Goal: Transaction & Acquisition: Purchase product/service

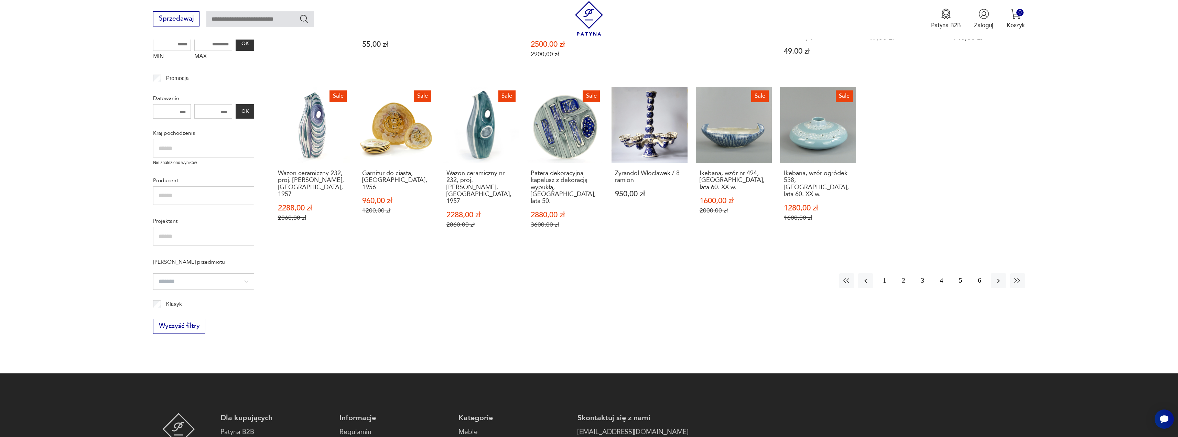
scroll to position [247, 0]
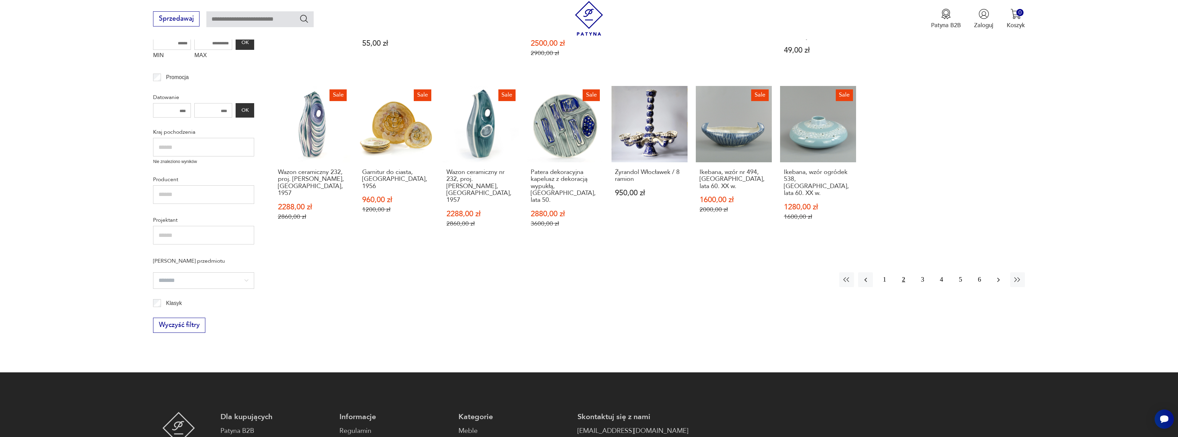
click at [997, 276] on icon "button" at bounding box center [998, 280] width 8 height 8
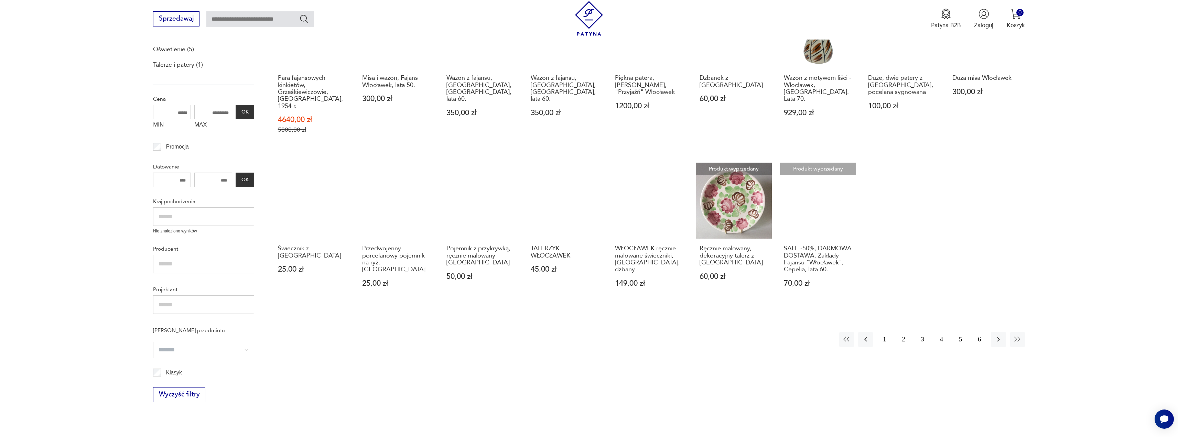
scroll to position [178, 0]
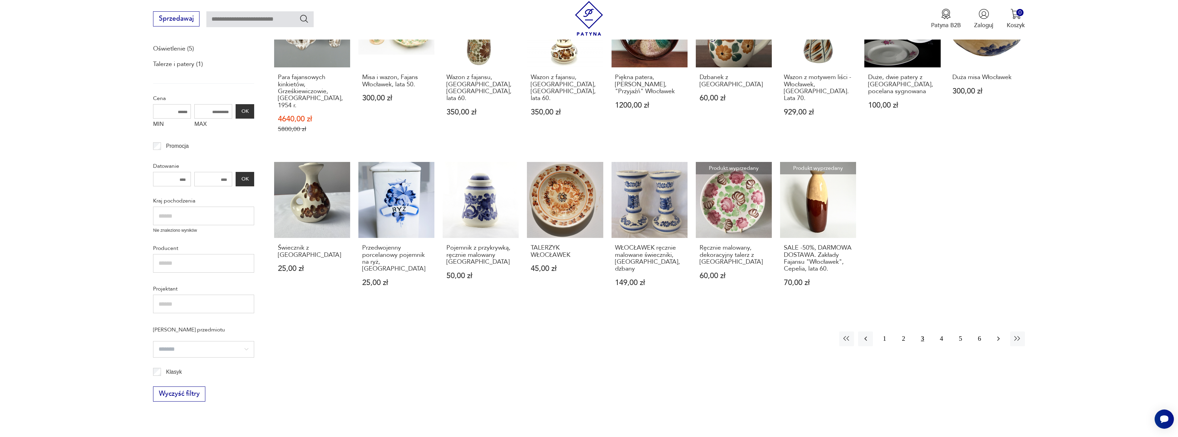
click at [1000, 335] on icon "button" at bounding box center [998, 339] width 8 height 8
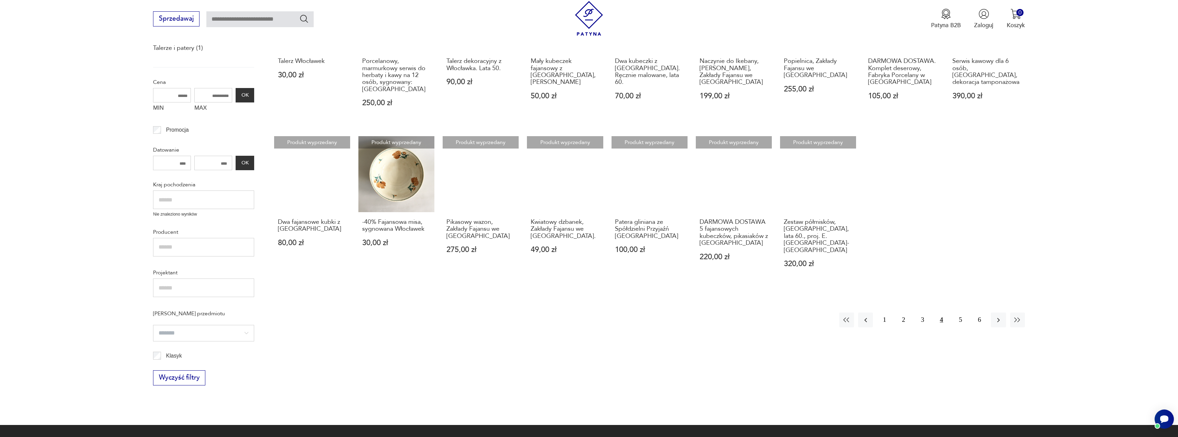
scroll to position [213, 0]
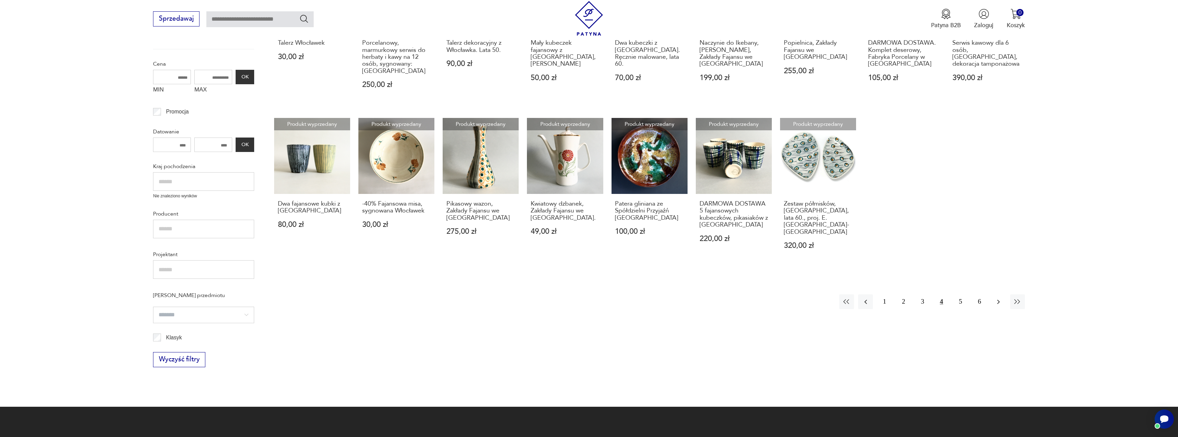
click at [998, 298] on icon "button" at bounding box center [998, 302] width 8 height 8
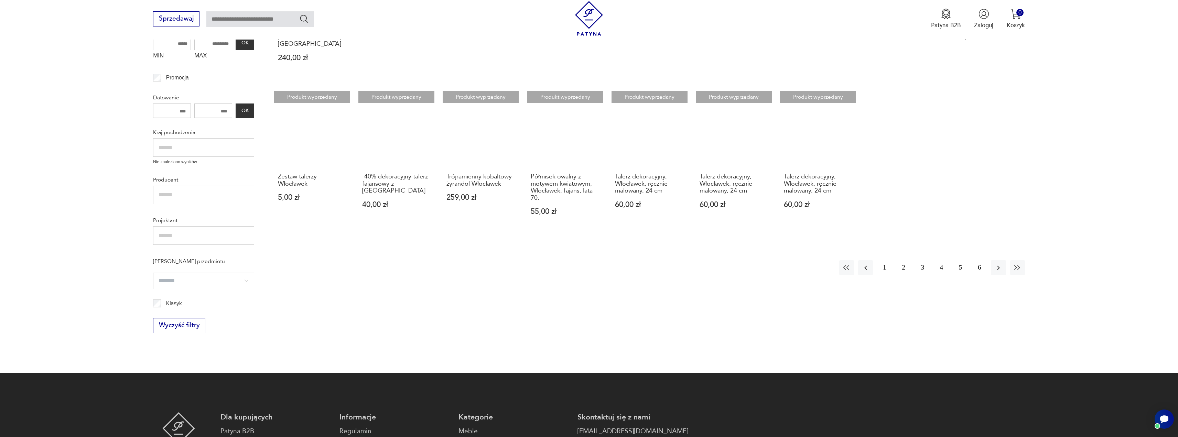
scroll to position [247, 0]
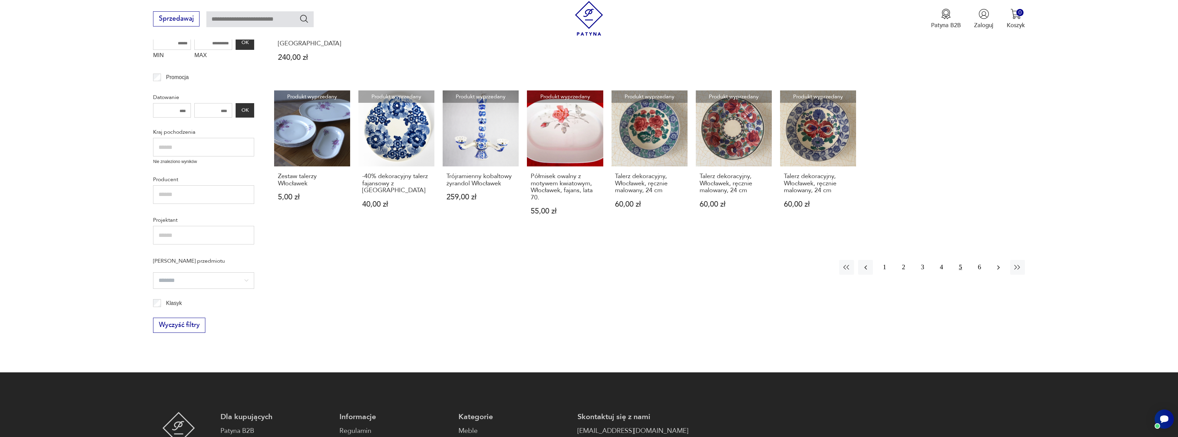
click at [995, 263] on icon "button" at bounding box center [998, 267] width 8 height 8
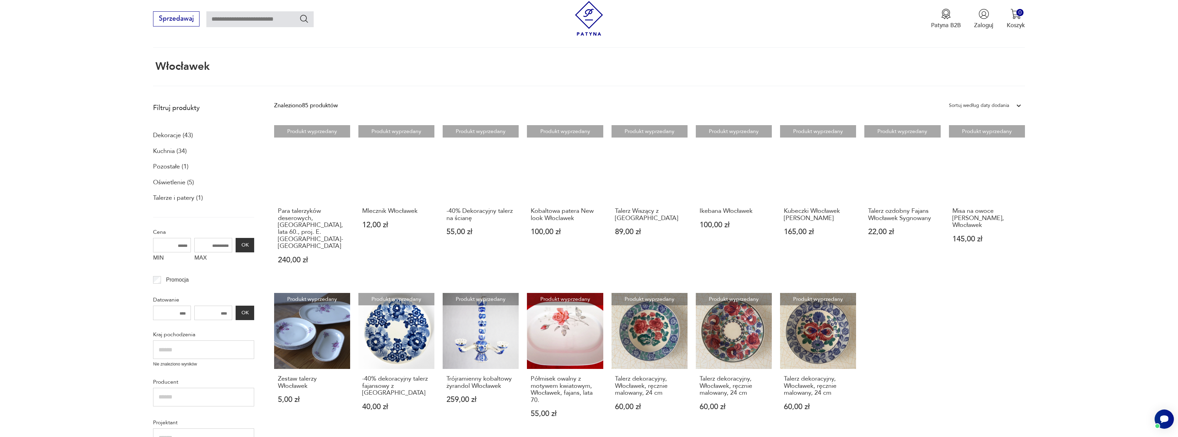
scroll to position [41, 0]
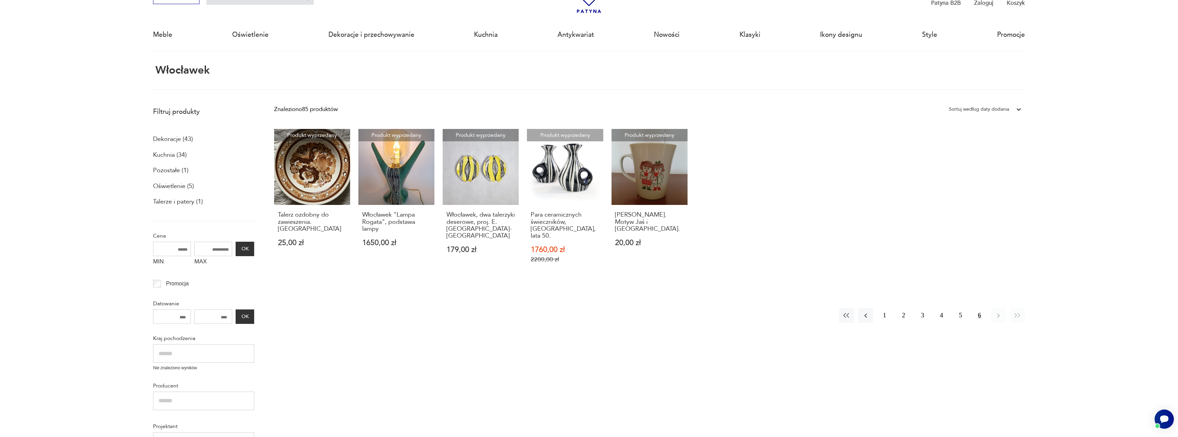
click at [168, 153] on p "Kuchnia (34)" at bounding box center [170, 155] width 34 height 12
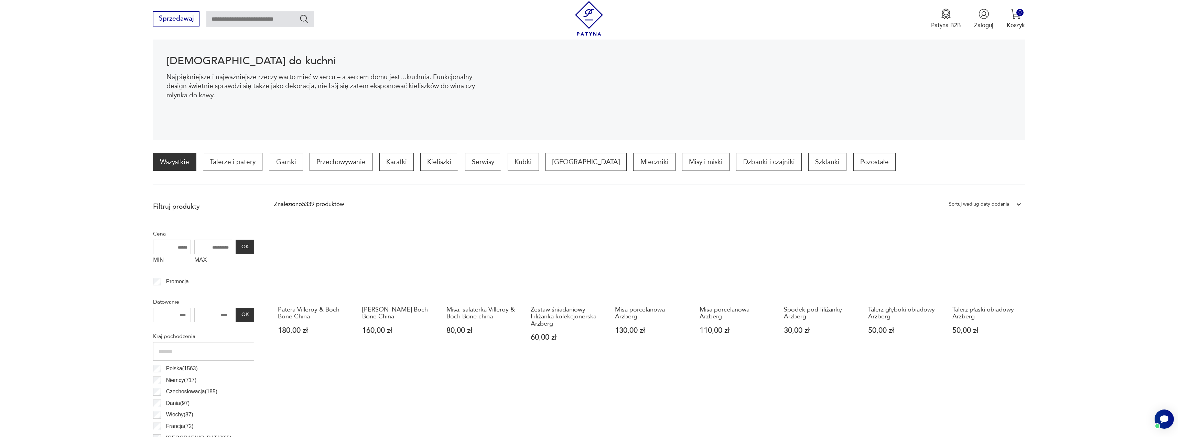
scroll to position [102, 0]
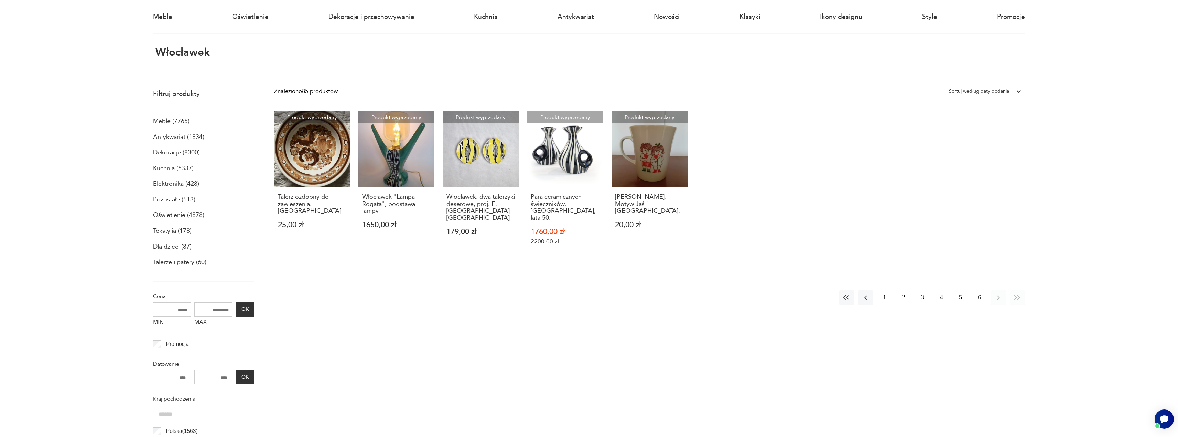
scroll to position [34, 0]
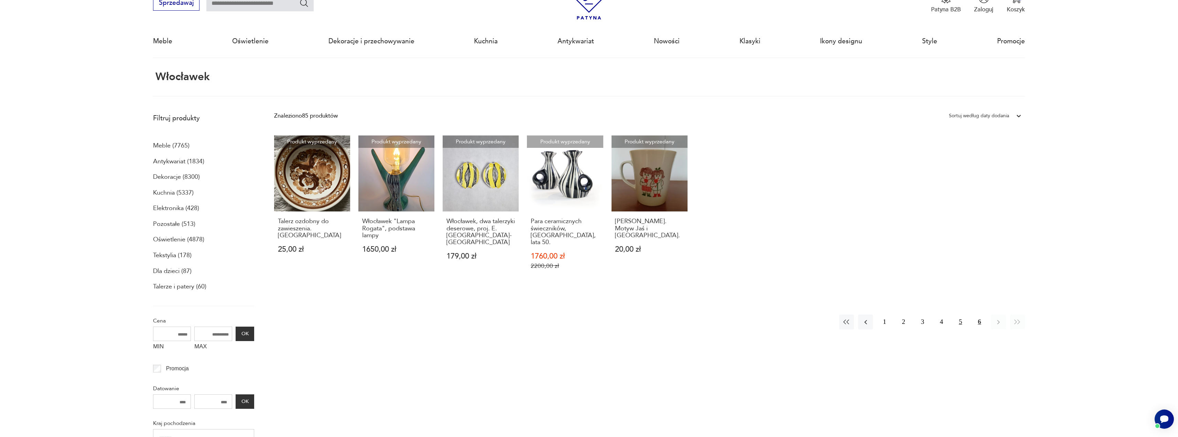
click at [960, 317] on button "5" at bounding box center [960, 322] width 15 height 15
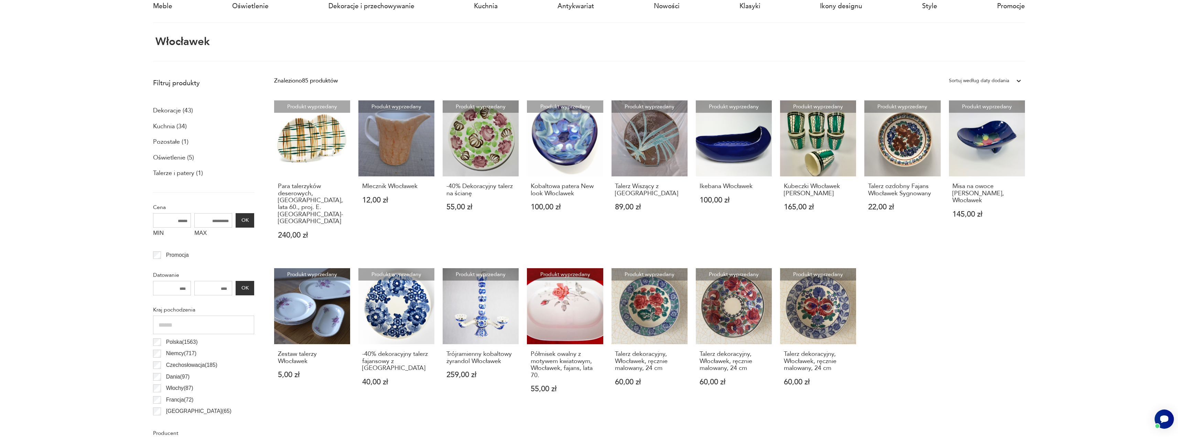
scroll to position [247, 0]
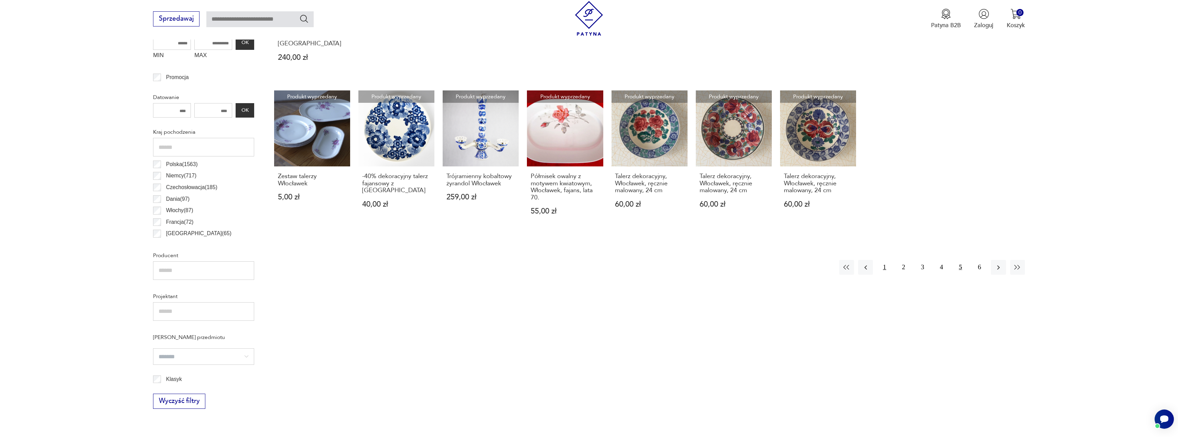
click at [884, 260] on button "1" at bounding box center [884, 267] width 15 height 15
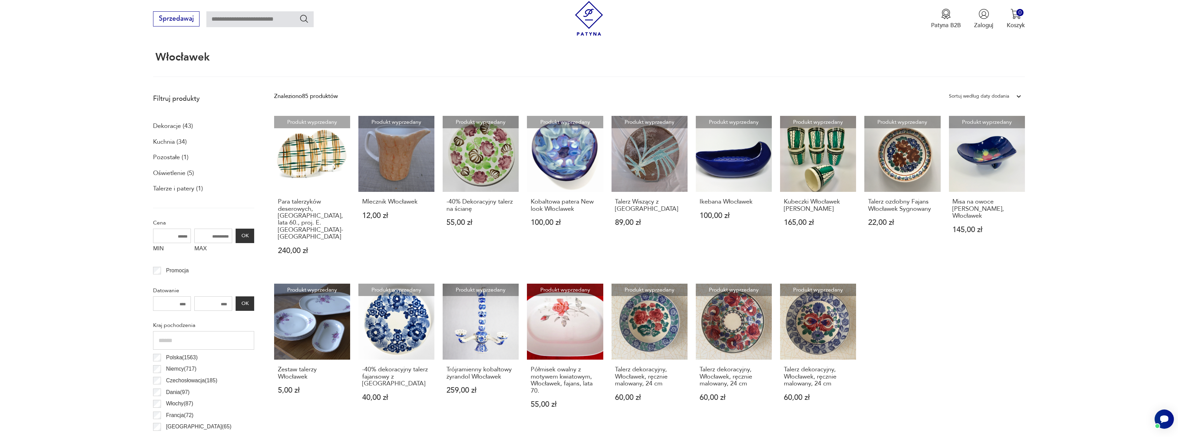
scroll to position [41, 0]
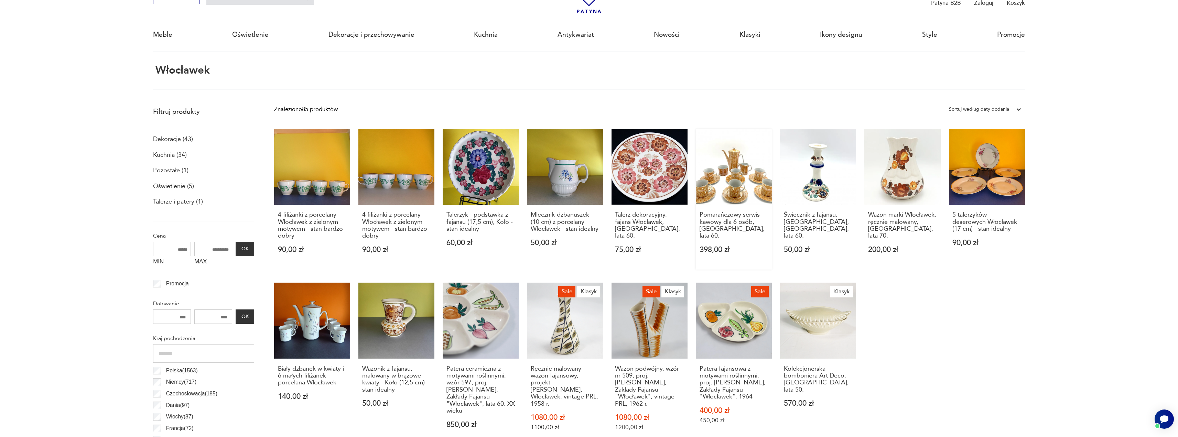
click at [738, 189] on link "Pomarańczowy serwis kawowy dla 6 osób, [GEOGRAPHIC_DATA], lata 60. 398,00 zł" at bounding box center [734, 199] width 76 height 141
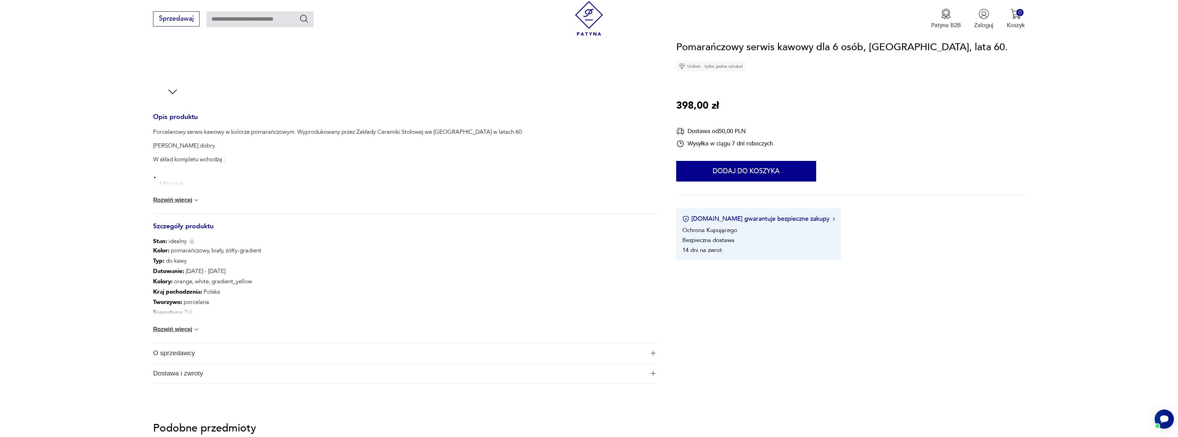
scroll to position [241, 0]
